Goal: Task Accomplishment & Management: Manage account settings

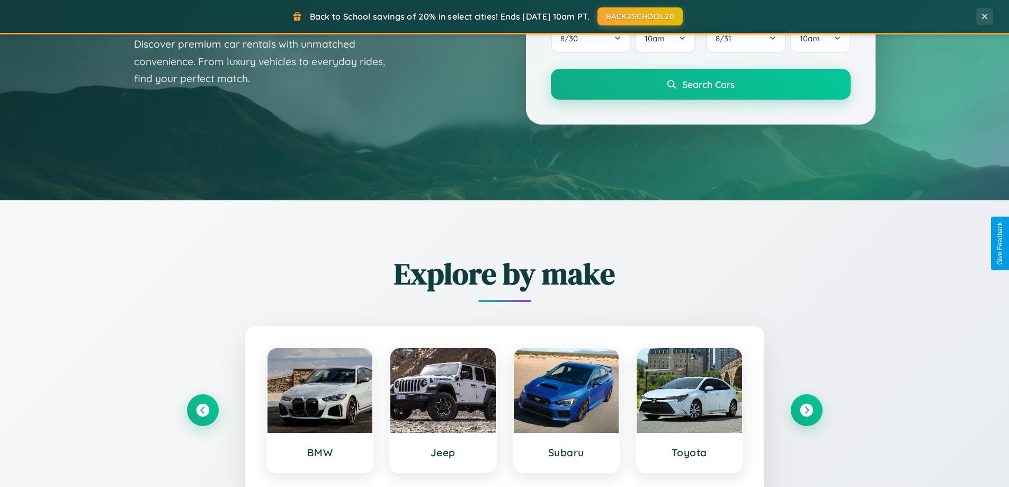
scroll to position [456, 0]
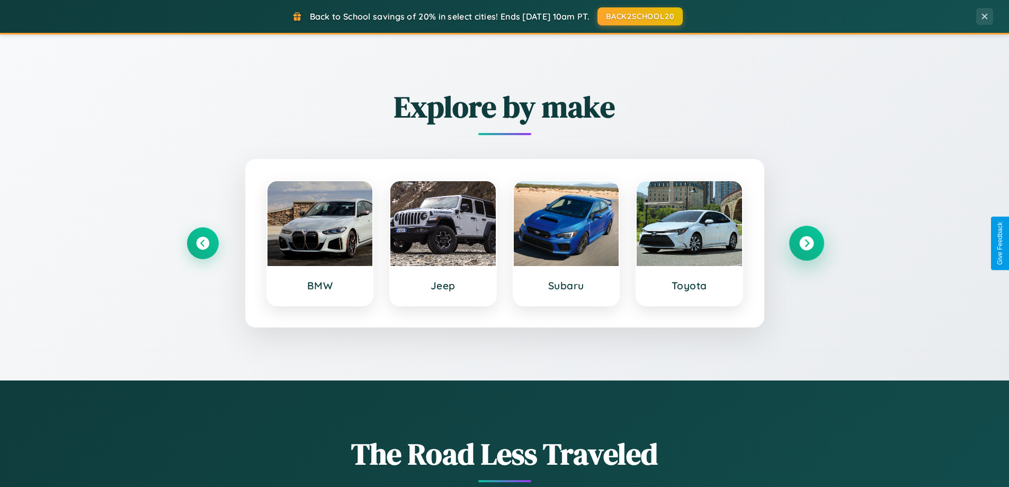
click at [806, 243] on icon at bounding box center [806, 243] width 14 height 14
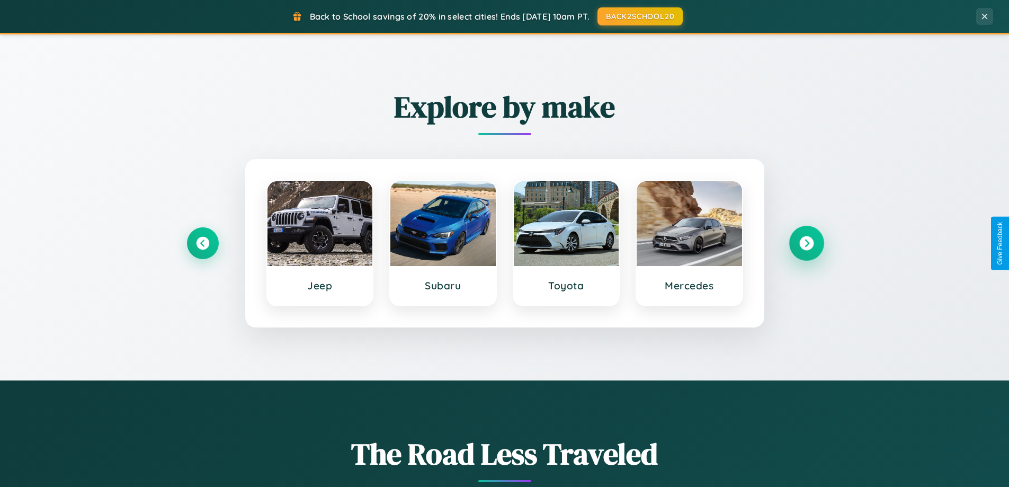
click at [806, 243] on icon at bounding box center [806, 243] width 14 height 14
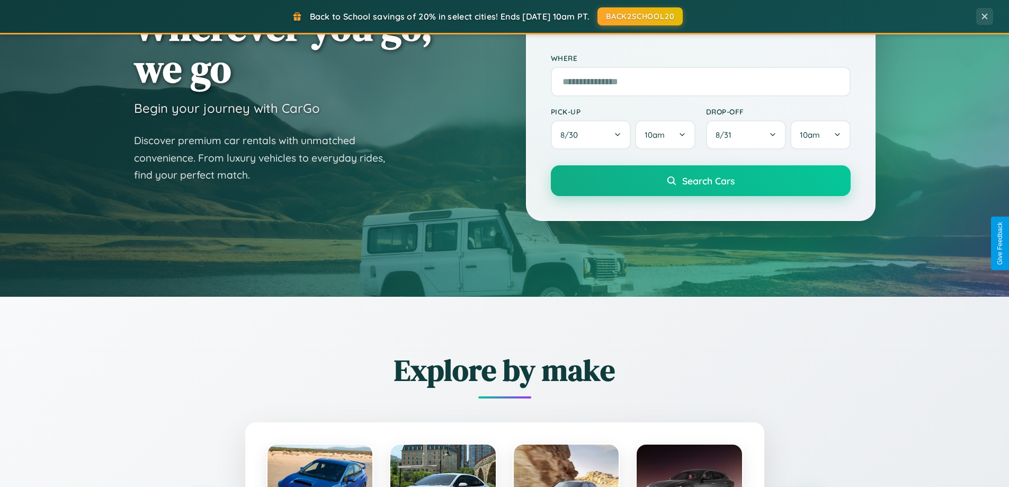
scroll to position [0, 0]
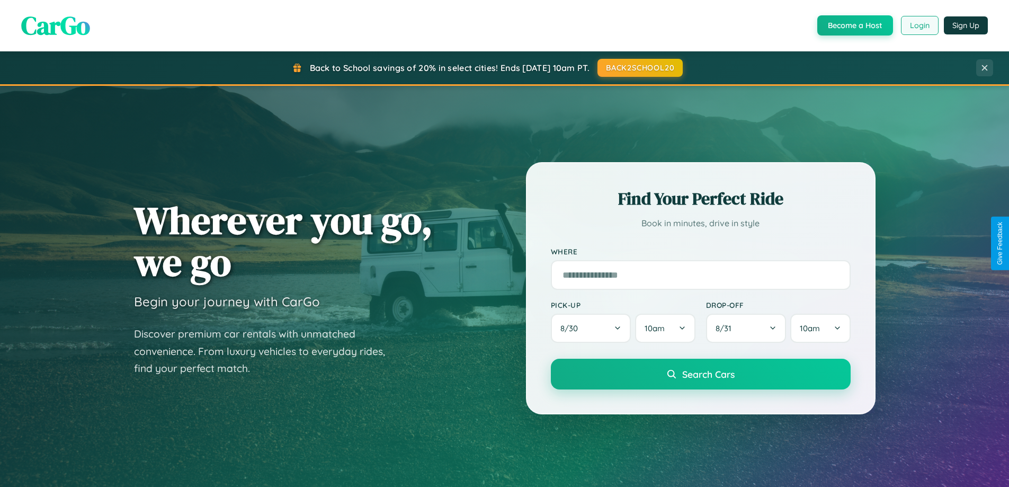
click at [919, 25] on button "Login" at bounding box center [920, 25] width 38 height 19
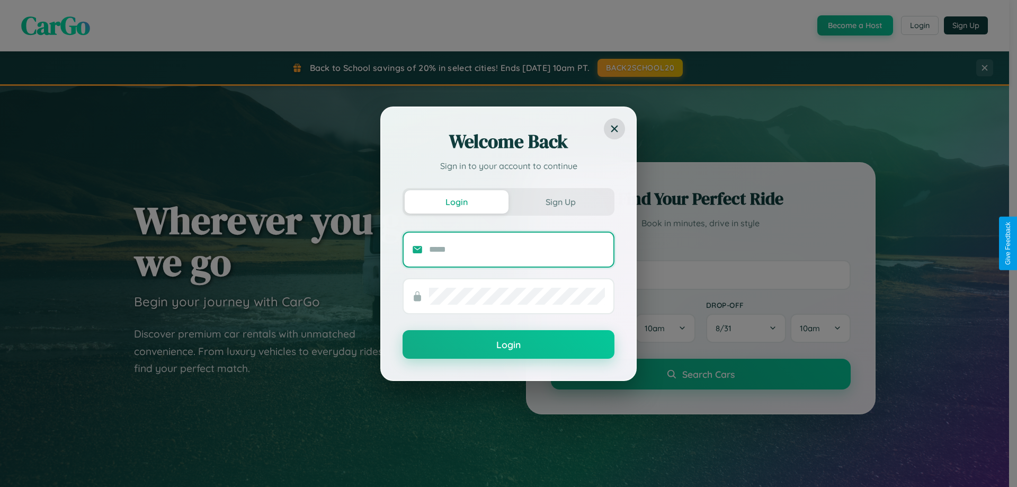
click at [517, 249] on input "text" at bounding box center [517, 249] width 176 height 17
type input "**********"
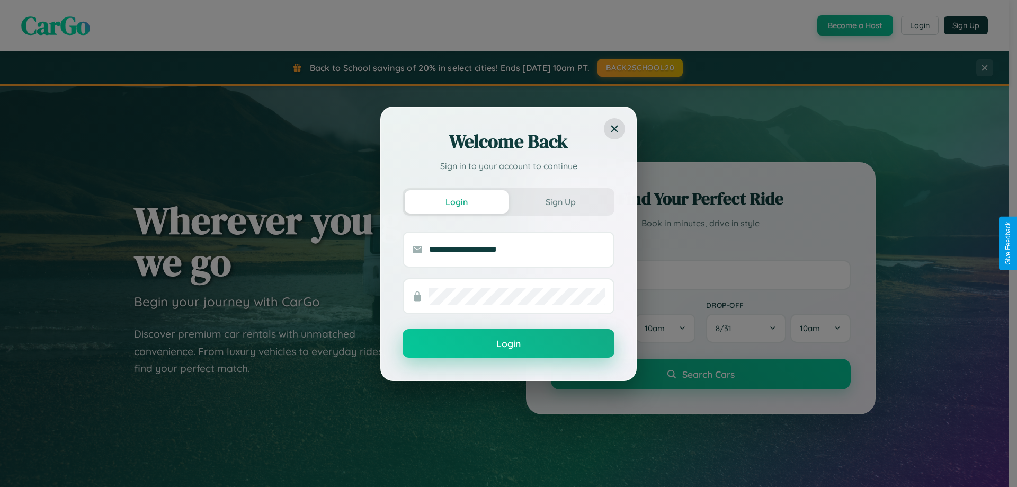
click at [508, 343] on button "Login" at bounding box center [508, 343] width 212 height 29
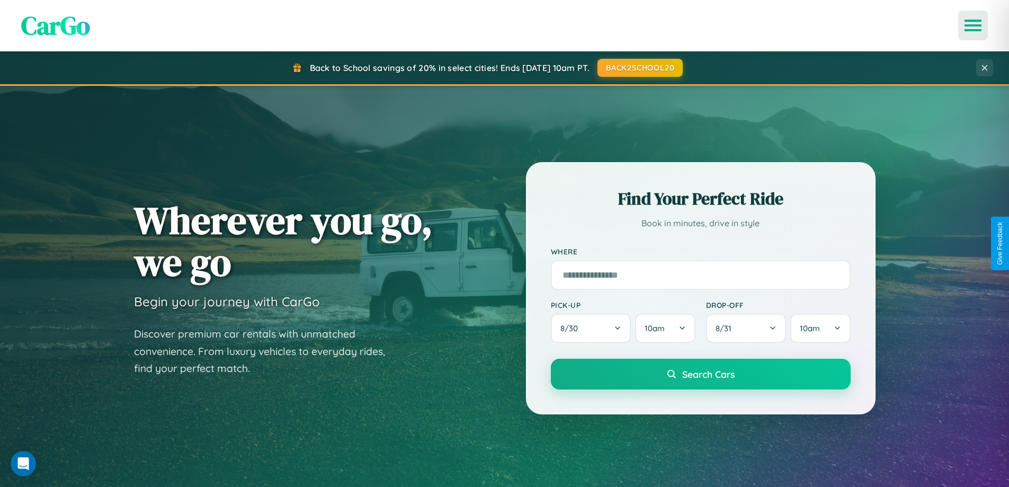
click at [973, 25] on icon "Open menu" at bounding box center [972, 26] width 15 height 10
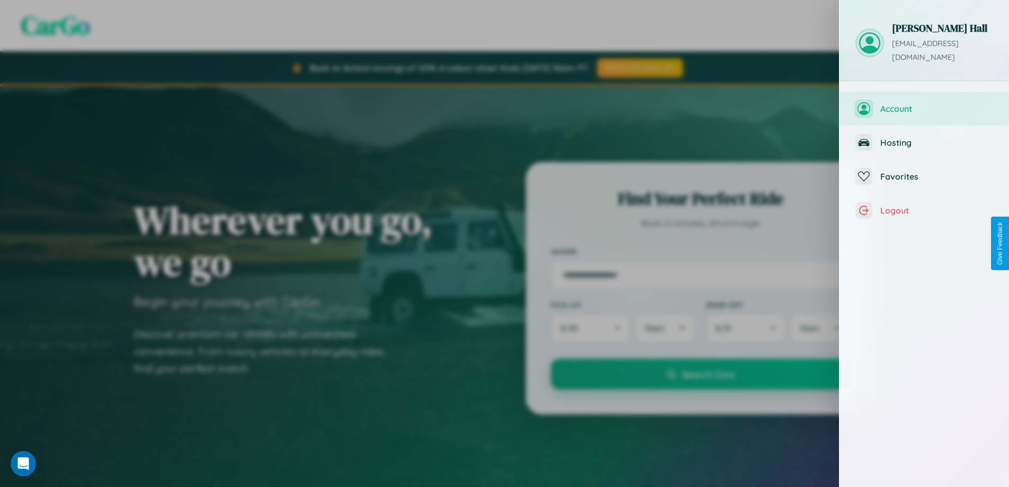
click at [924, 103] on span "Account" at bounding box center [936, 108] width 113 height 11
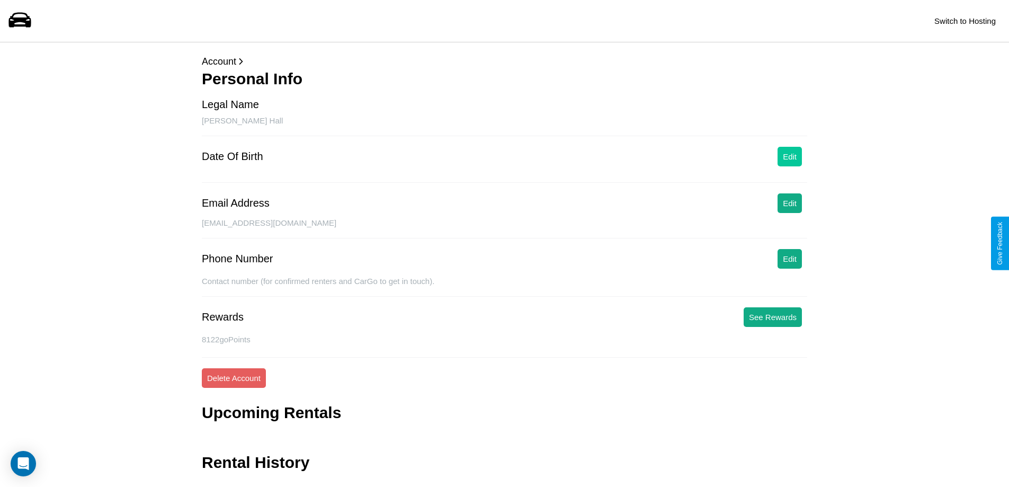
scroll to position [25, 0]
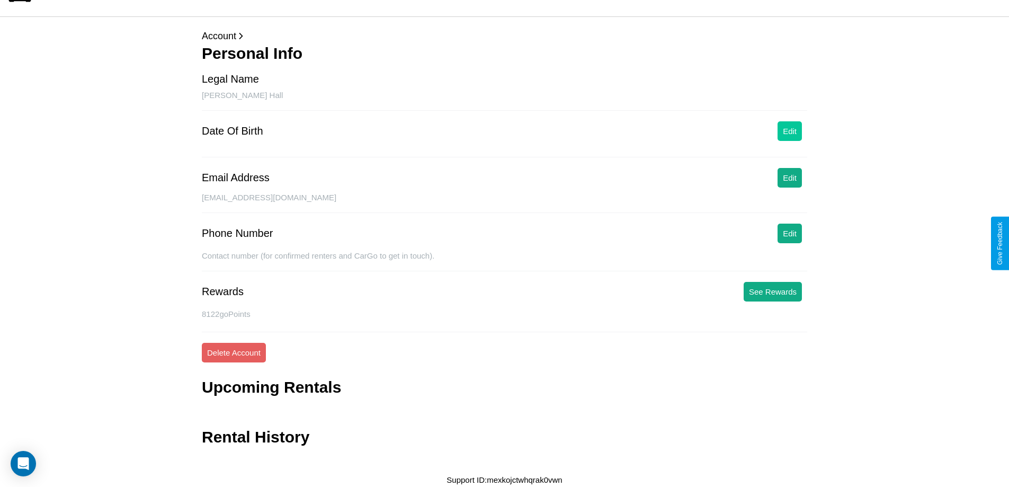
click at [789, 135] on button "Edit" at bounding box center [789, 131] width 24 height 20
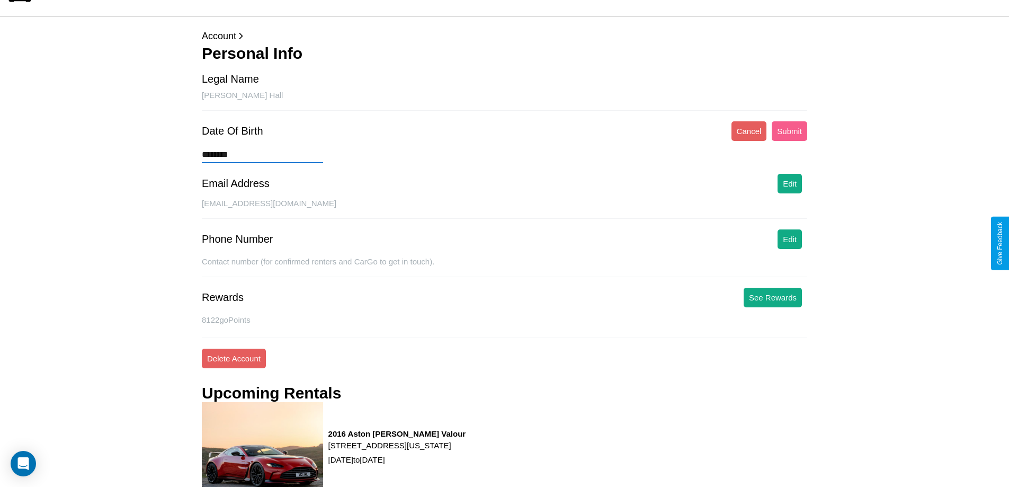
type input "*********"
